Goal: Obtain resource: Obtain resource

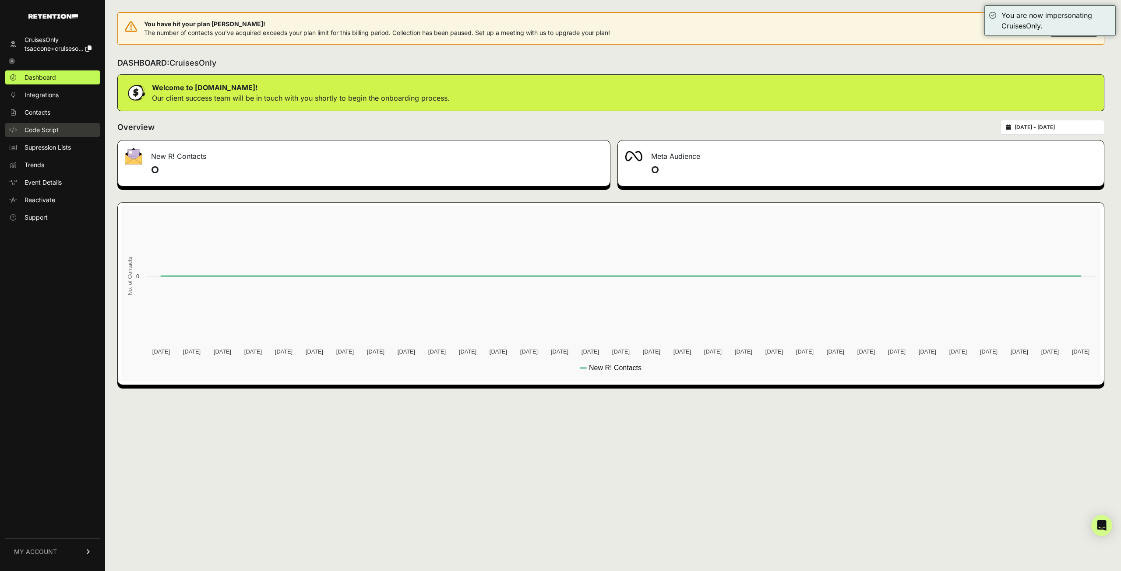
click at [36, 135] on link "Code Script" at bounding box center [52, 130] width 95 height 14
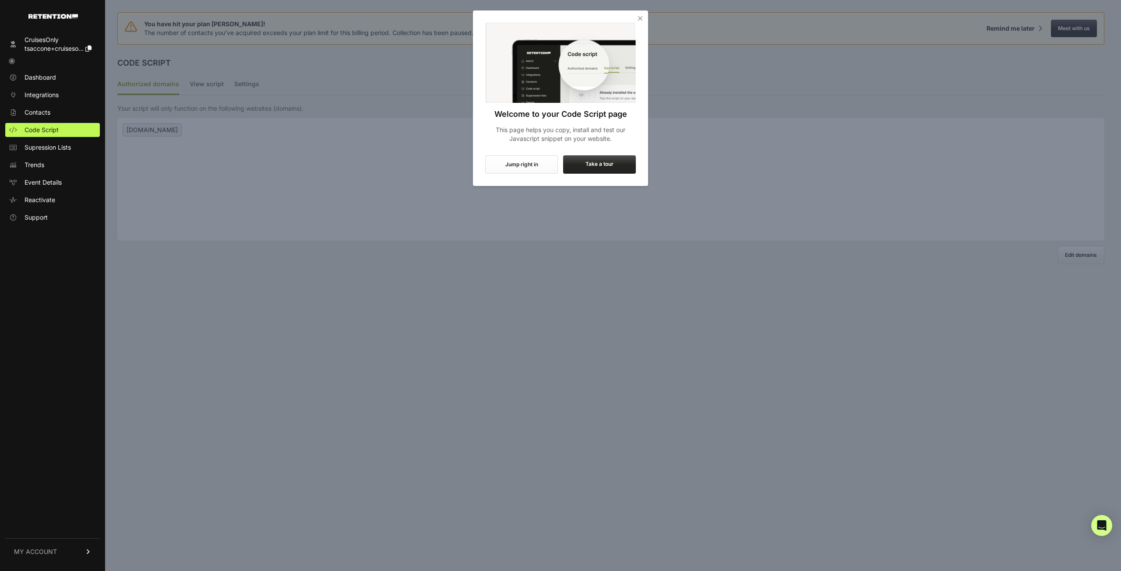
click at [640, 17] on icon "Close" at bounding box center [640, 18] width 9 height 9
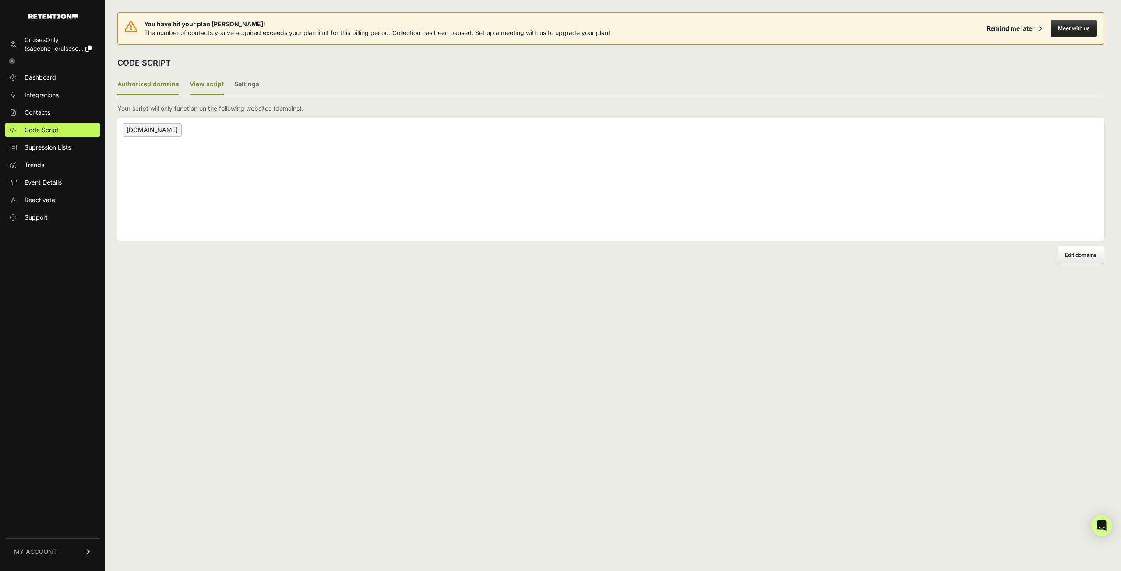
click at [192, 80] on label "View script" at bounding box center [207, 84] width 34 height 21
click at [0, 0] on input "View script" at bounding box center [0, 0] width 0 height 0
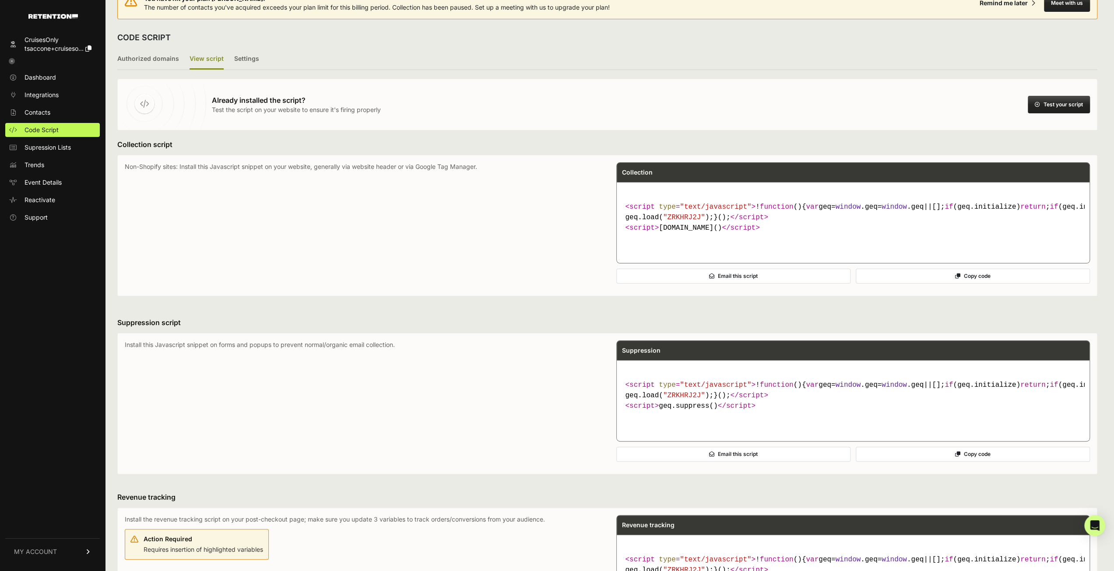
scroll to position [44, 0]
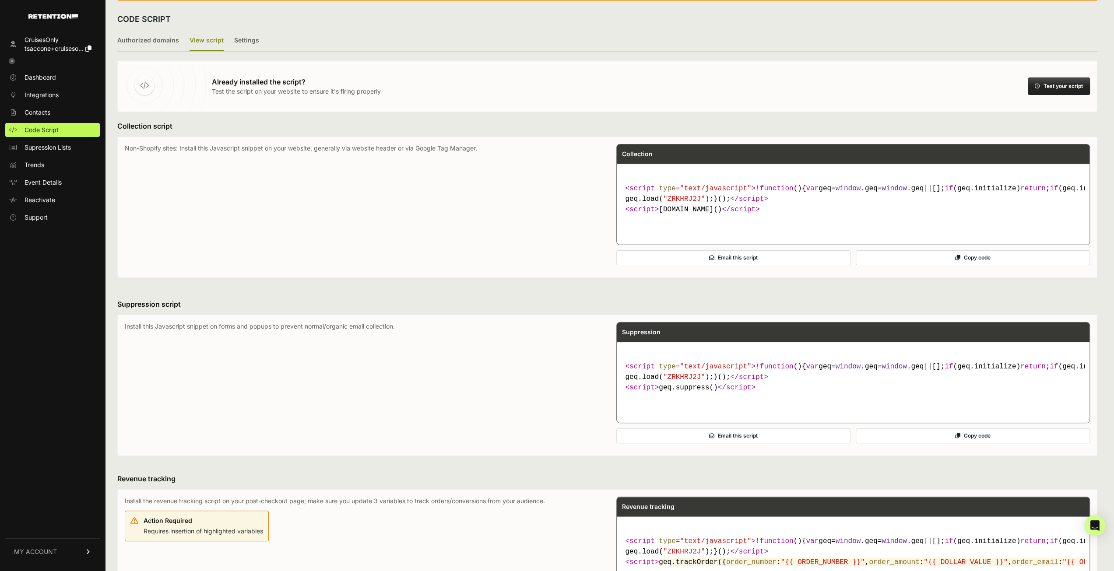
click at [684, 203] on span ""ZRKHRJ2J"" at bounding box center [684, 199] width 42 height 8
copy span "ZRKHRJ2J"
click at [13, 63] on icon at bounding box center [12, 61] width 6 height 6
